Goal: Task Accomplishment & Management: Manage account settings

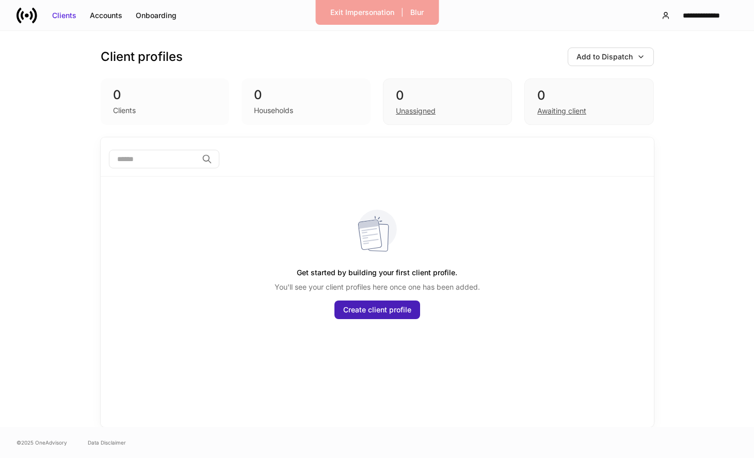
click at [386, 314] on div "Create client profile" at bounding box center [377, 310] width 68 height 10
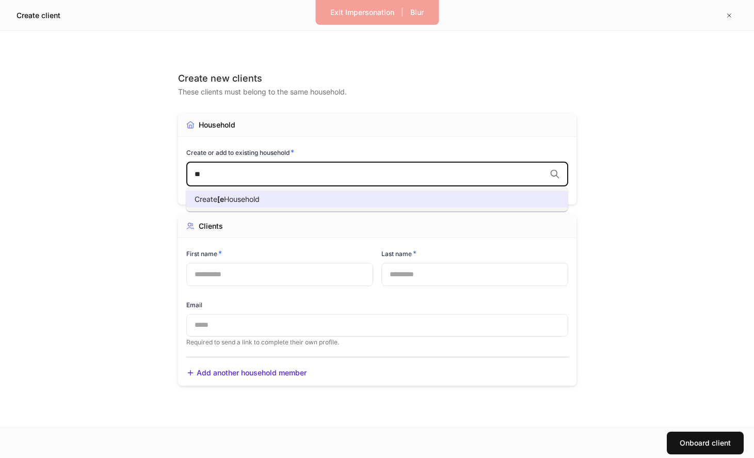
type input "*"
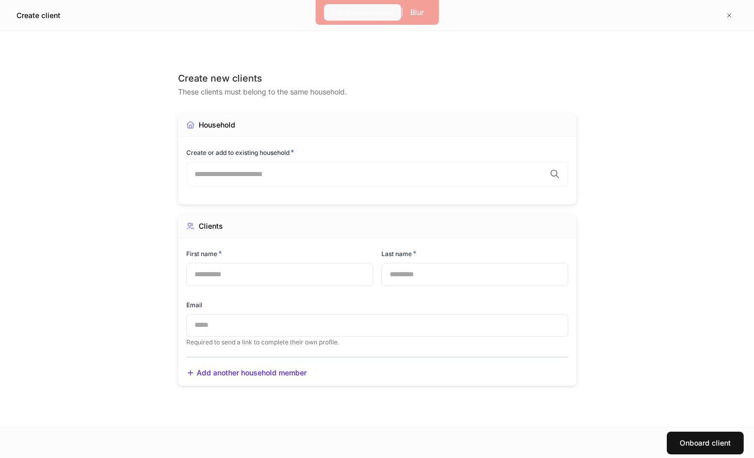
click at [357, 15] on div "Exit Impersonation" at bounding box center [362, 12] width 64 height 10
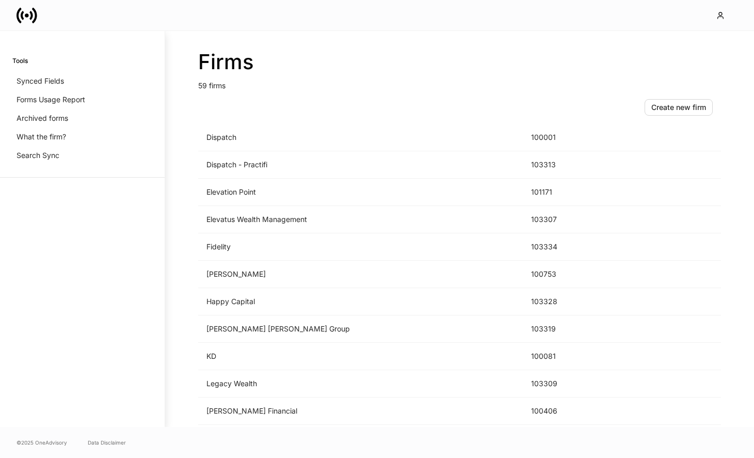
scroll to position [519, 0]
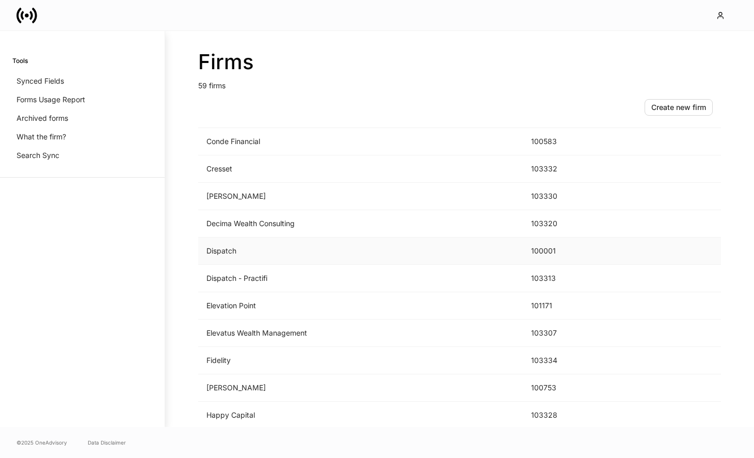
click at [289, 249] on td "Dispatch" at bounding box center [360, 251] width 325 height 27
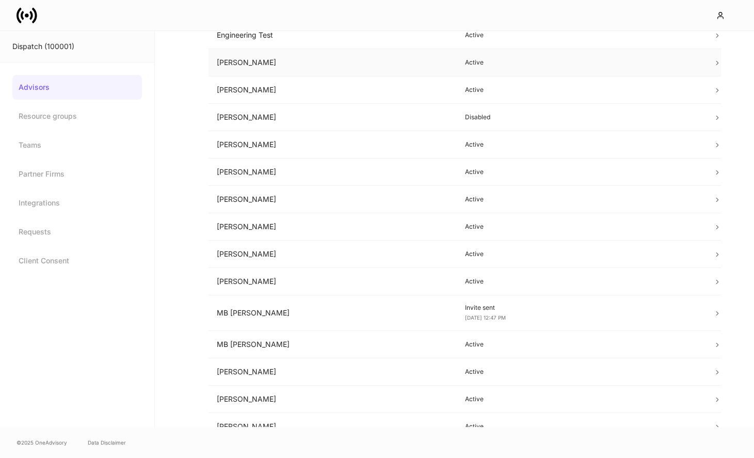
scroll to position [478, 0]
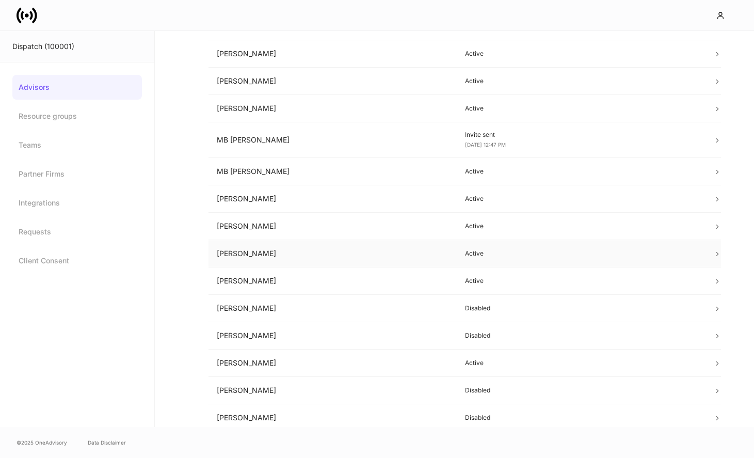
click at [351, 262] on td "Peter Gonzalez" at bounding box center [333, 253] width 248 height 27
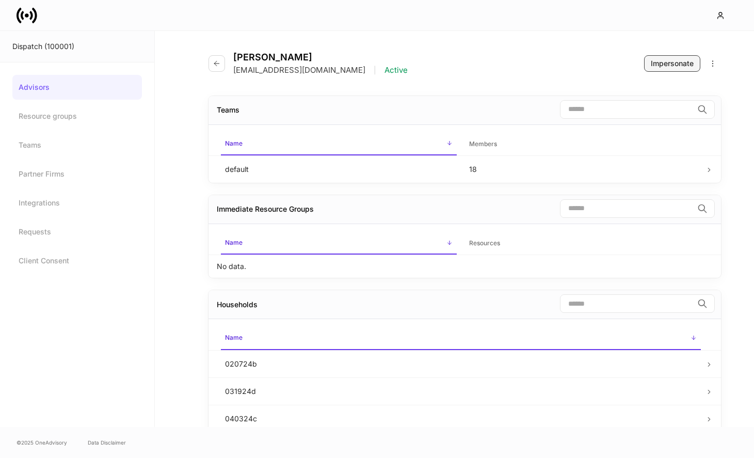
click at [693, 65] on div "Impersonate" at bounding box center [672, 63] width 43 height 10
